Goal: Information Seeking & Learning: Learn about a topic

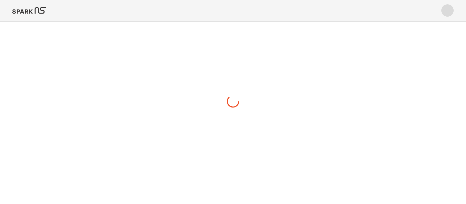
click at [28, 9] on img at bounding box center [28, 10] width 33 height 15
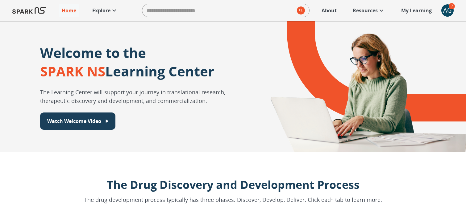
click at [106, 10] on p "Explore" at bounding box center [101, 10] width 18 height 7
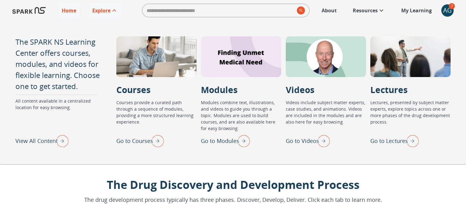
click at [301, 143] on p "Go to Videos" at bounding box center [302, 141] width 33 height 8
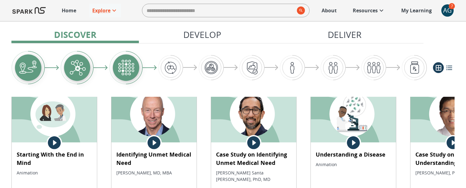
scroll to position [134, 0]
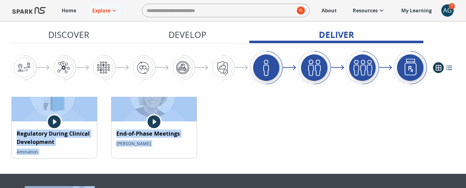
drag, startPoint x: 208, startPoint y: 187, endPoint x: 207, endPoint y: 240, distance: 53.4
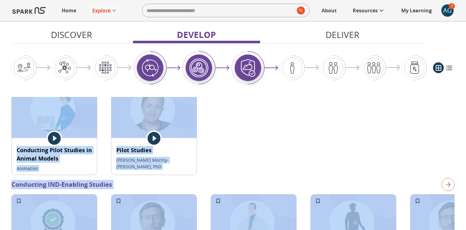
scroll to position [900, 0]
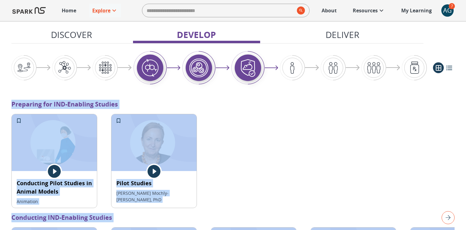
click at [224, 124] on div "Conducting Pilot Studies in Animal Models Animation Pilot Studies Daria Mochly-…" at bounding box center [232, 161] width 443 height 94
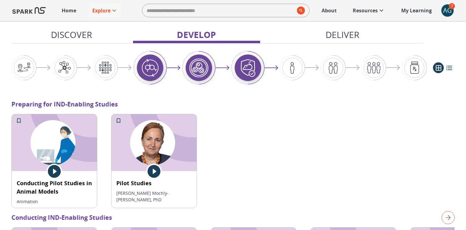
click at [151, 131] on img at bounding box center [153, 142] width 85 height 57
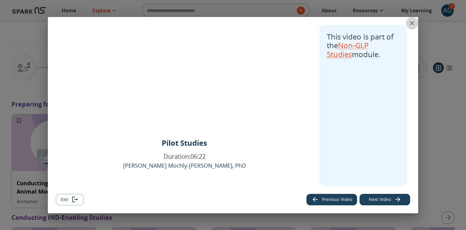
click at [411, 21] on icon "close" at bounding box center [411, 22] width 7 height 7
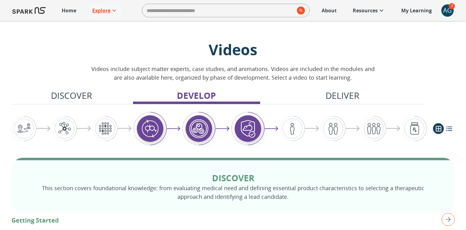
click at [99, 10] on p "Explore" at bounding box center [101, 10] width 18 height 7
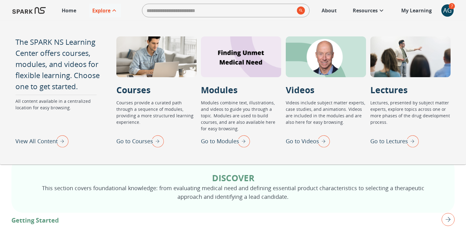
click at [376, 140] on p "Go to Lectures" at bounding box center [389, 141] width 38 height 8
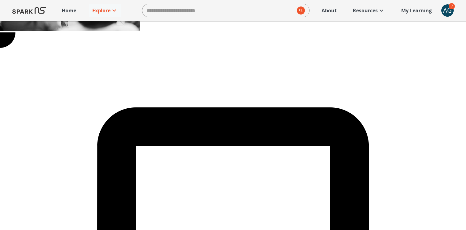
scroll to position [240, 0]
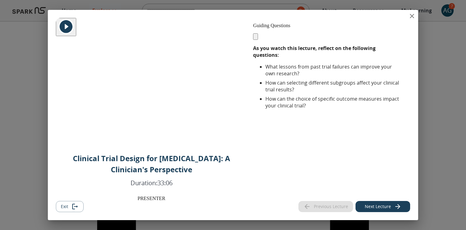
click at [413, 14] on icon "close" at bounding box center [411, 15] width 7 height 7
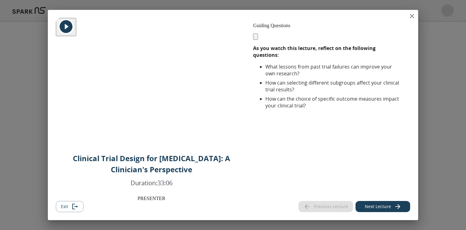
scroll to position [217, 0]
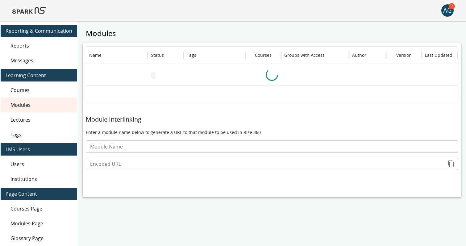
click at [36, 10] on img at bounding box center [28, 10] width 33 height 15
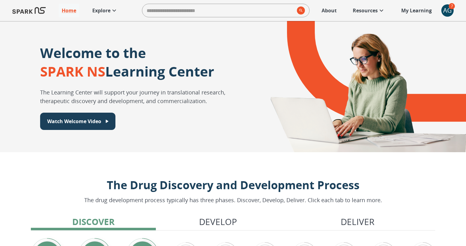
click at [104, 9] on p "Explore" at bounding box center [101, 10] width 18 height 7
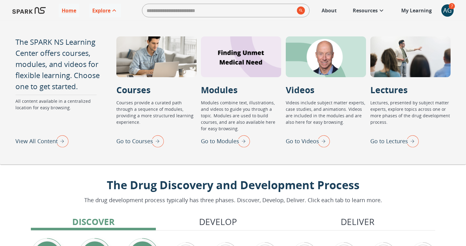
click at [310, 140] on p "Go to Videos" at bounding box center [302, 141] width 33 height 8
